Goal: Communication & Community: Ask a question

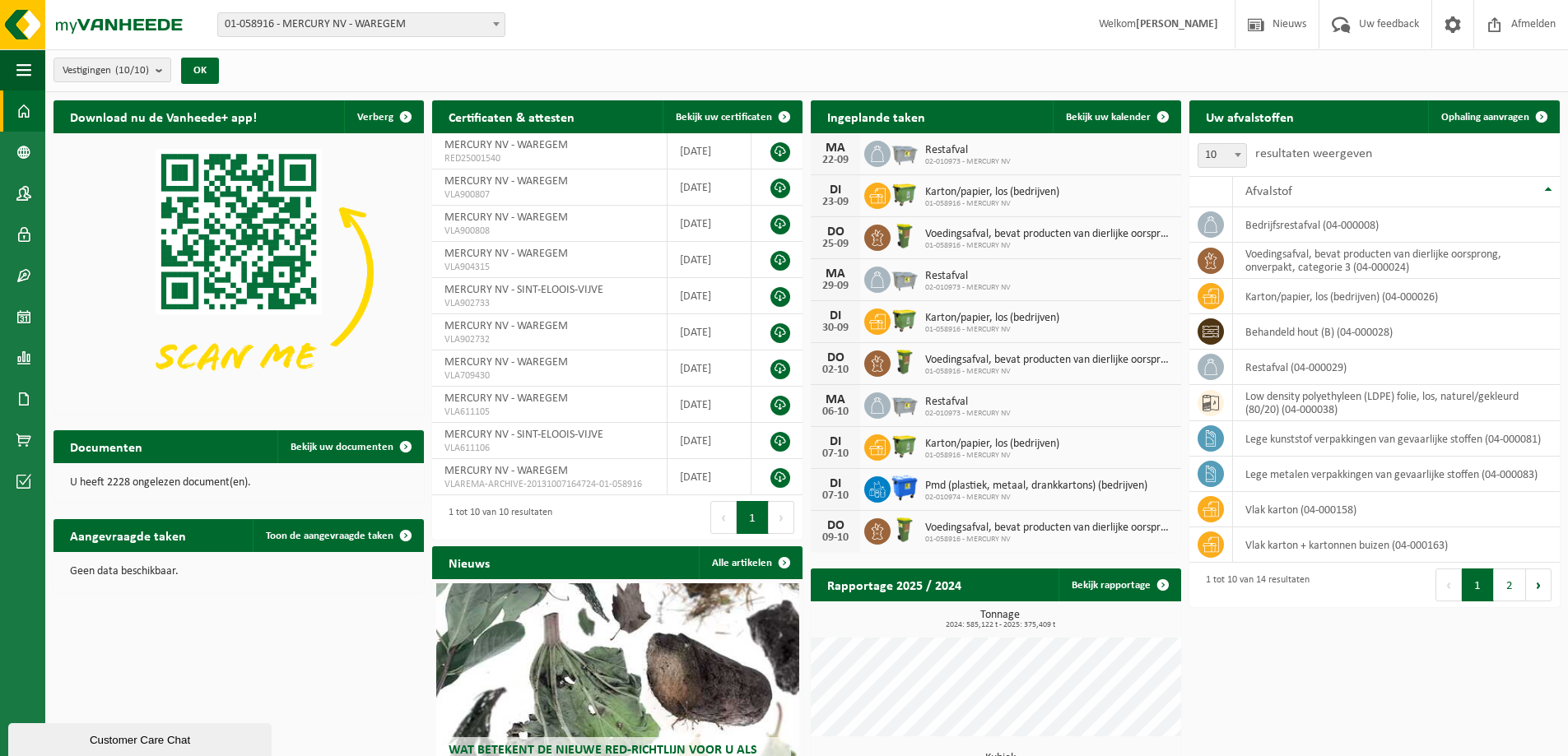
scroll to position [139, 0]
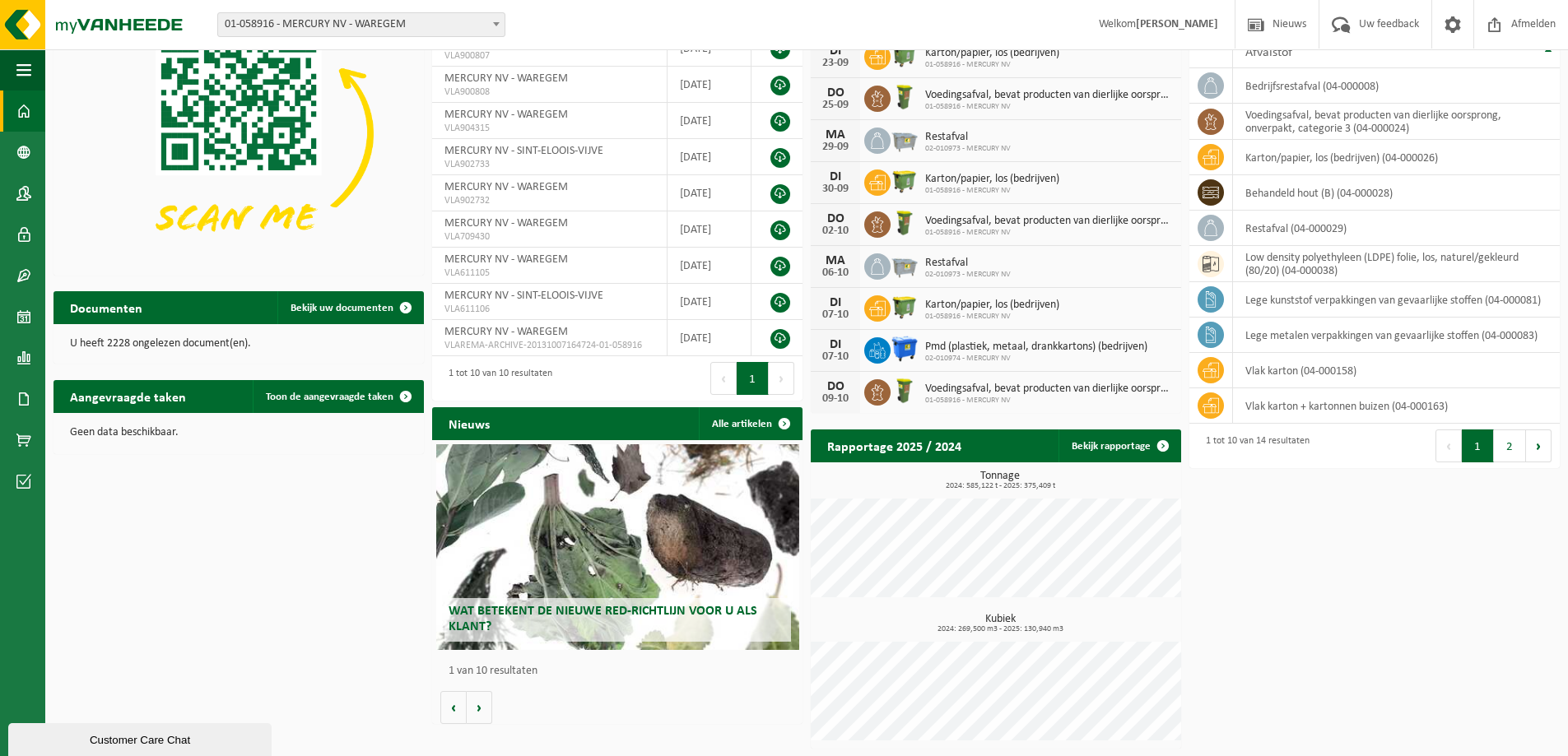
click at [204, 743] on div "Customer Care Chat" at bounding box center [140, 740] width 238 height 12
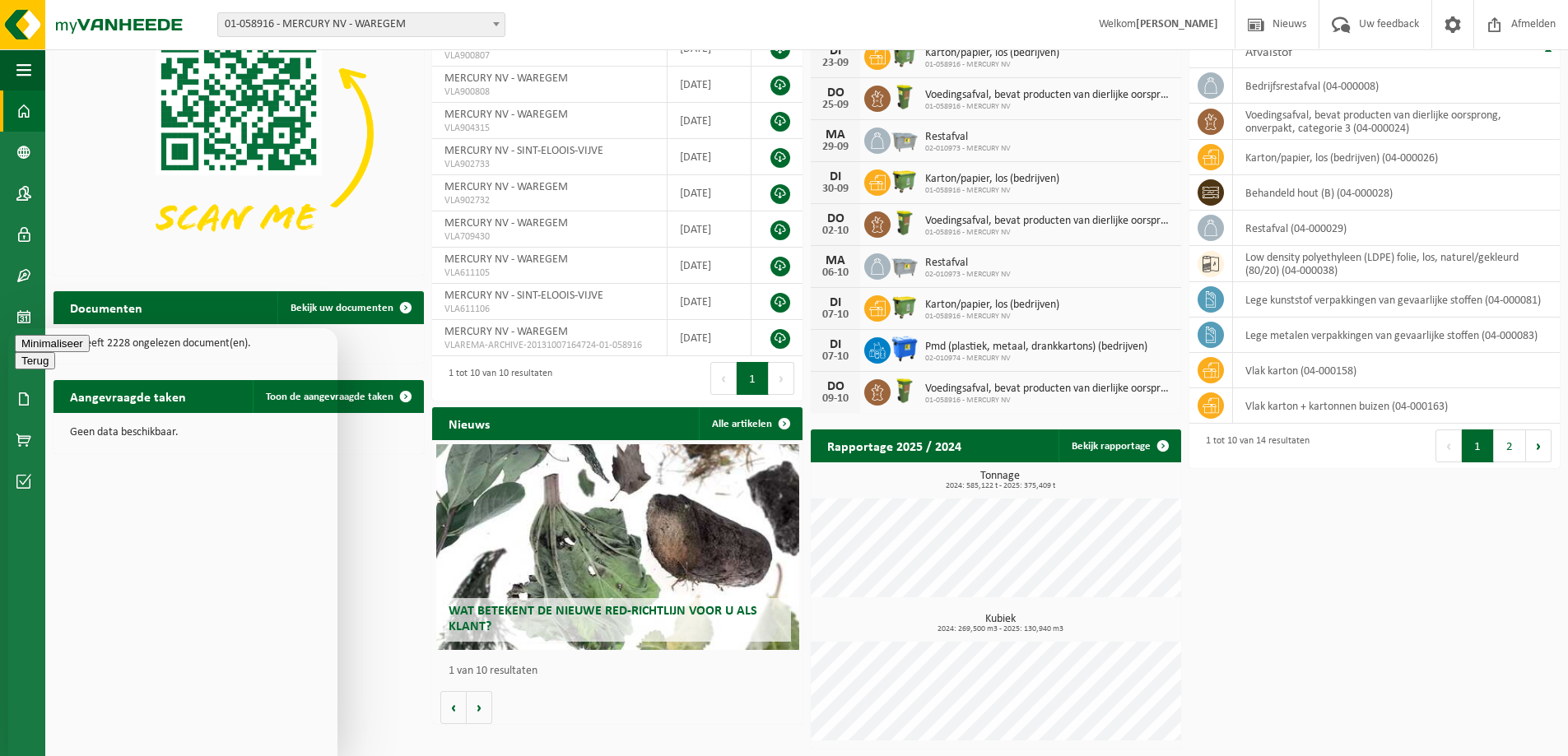
type textarea "waaneer worden de containers geledigd die vandaag op planning staan alles is pr…"
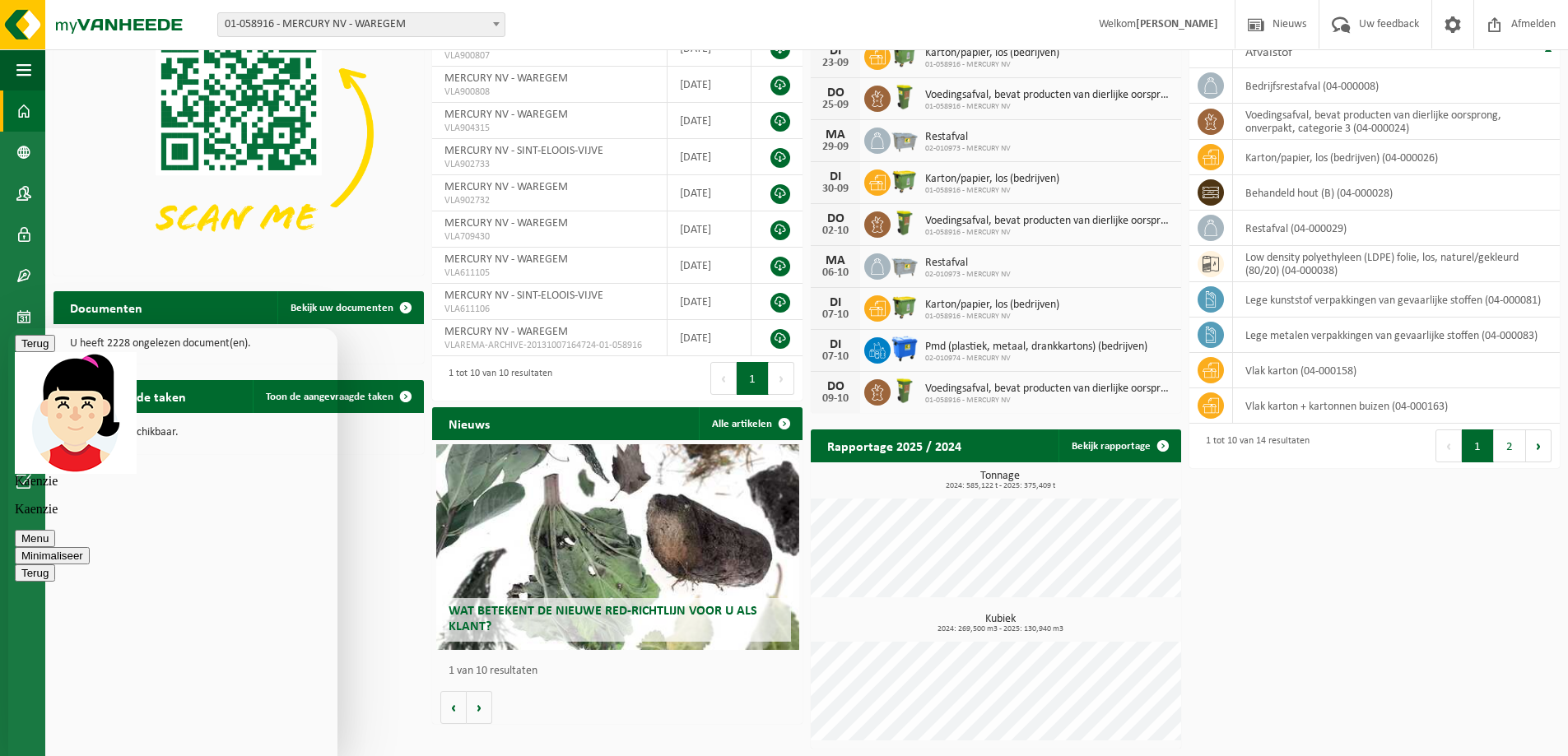
type textarea "is al aangevraagd van woensdag"
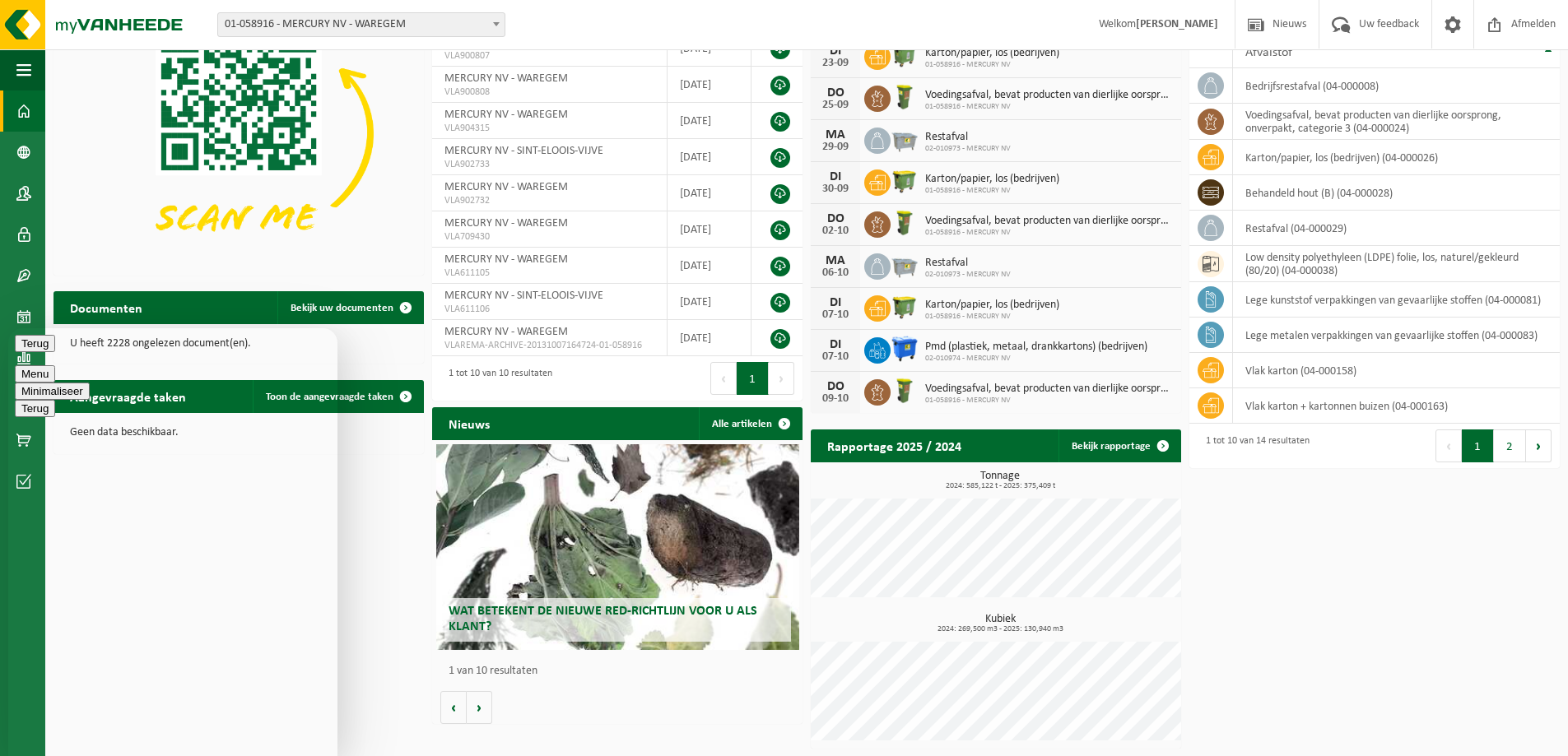
scroll to position [264, 0]
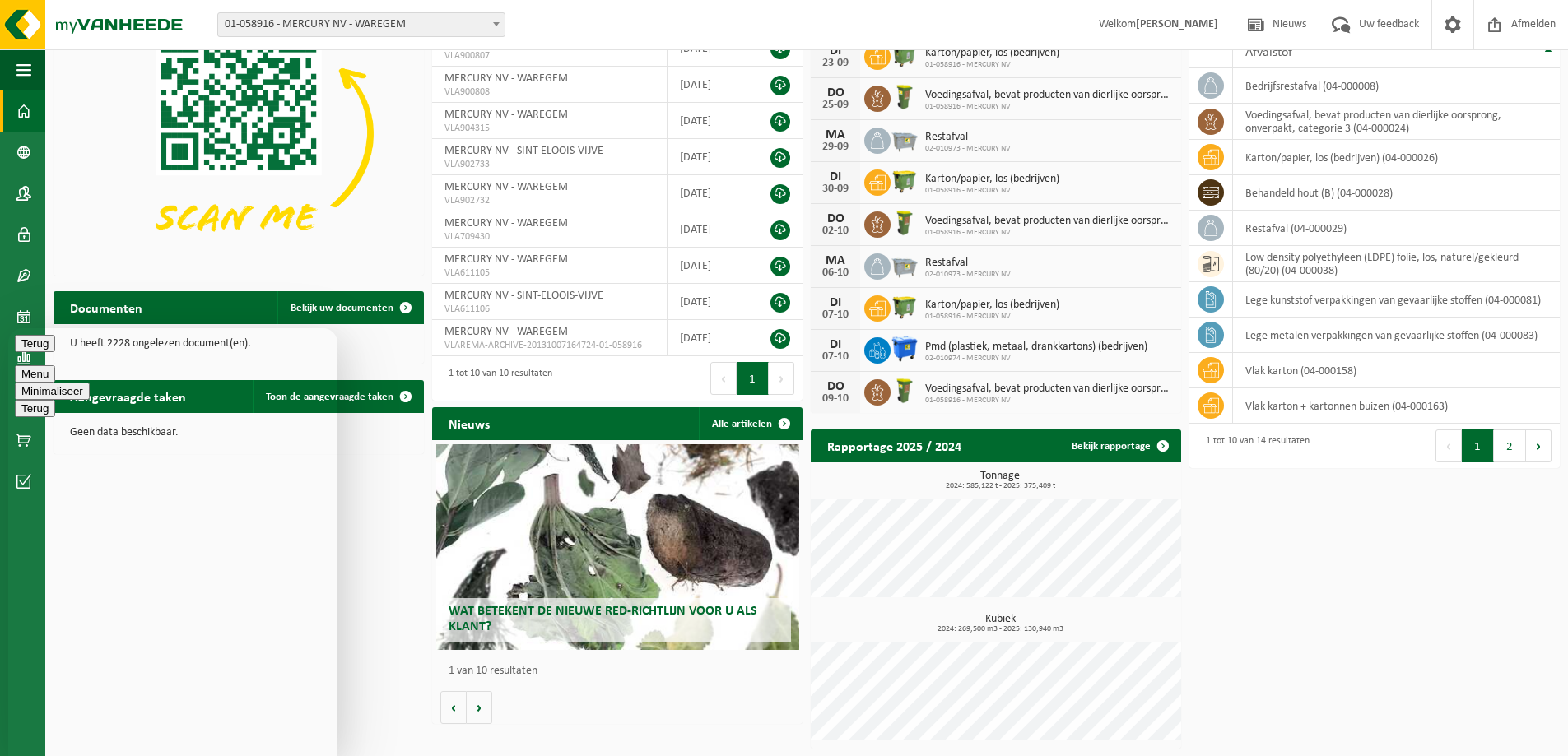
type textarea "ok bedankt voor info ps beter laat dan nooit 😂prettig weekend"
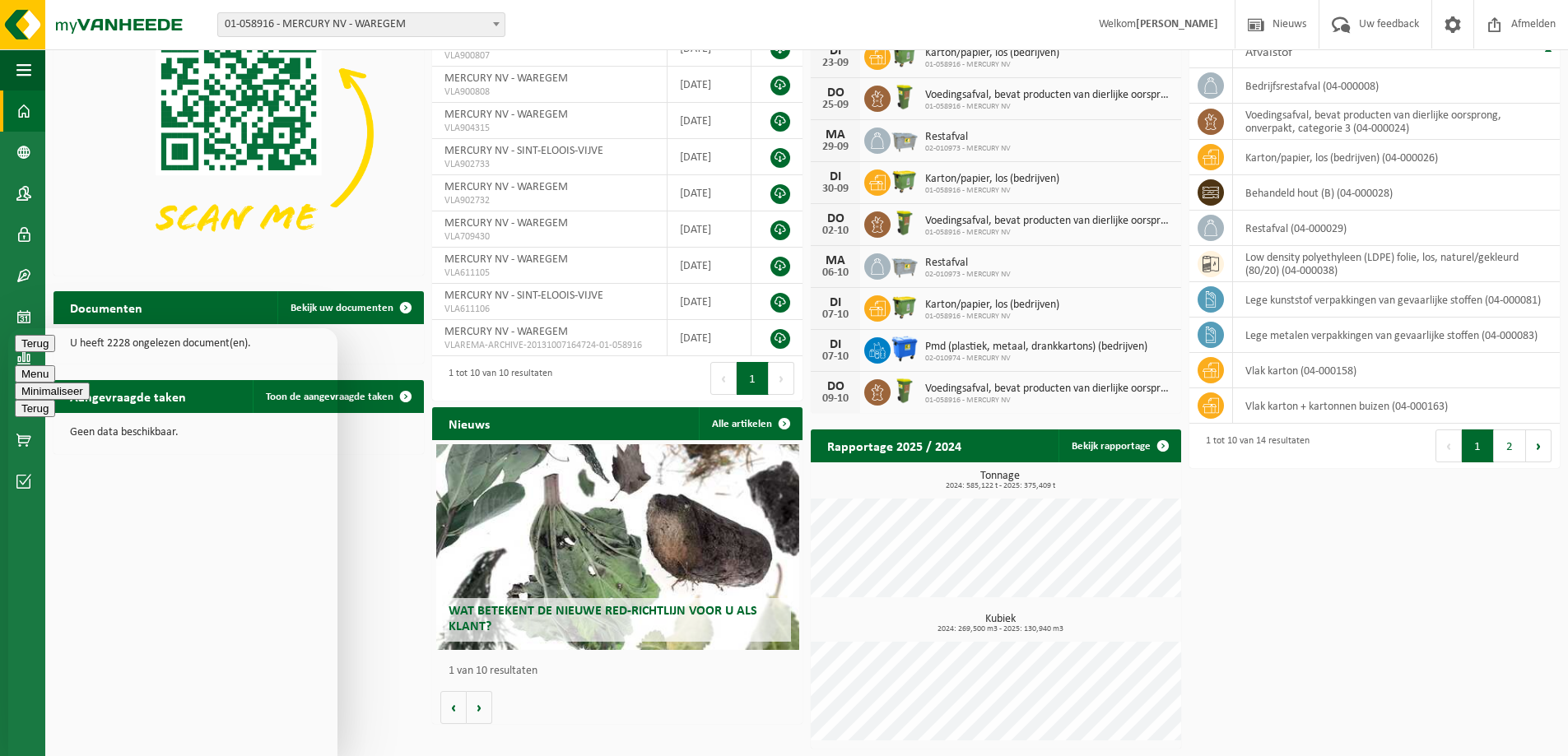
scroll to position [337, 0]
